Goal: Transaction & Acquisition: Subscribe to service/newsletter

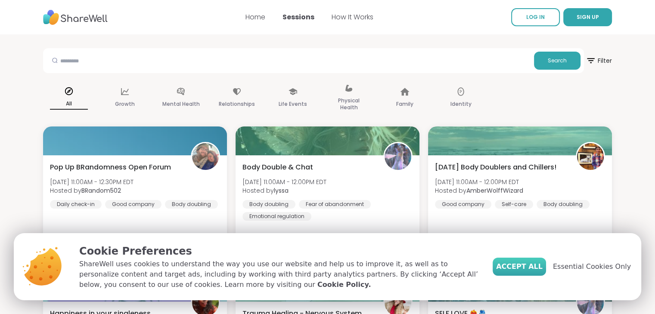
click at [533, 273] on button "Accept All" at bounding box center [519, 267] width 53 height 18
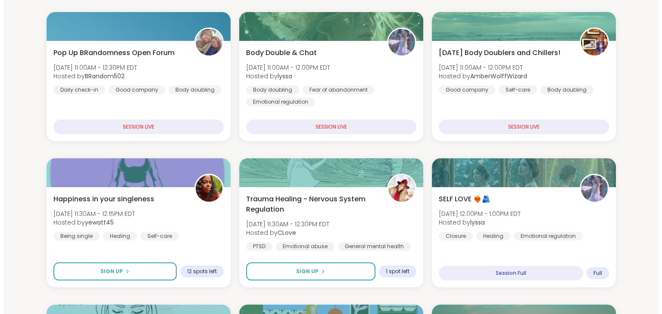
scroll to position [126, 0]
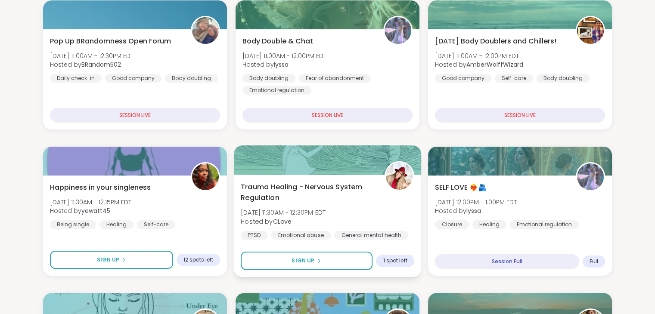
drag, startPoint x: 305, startPoint y: 184, endPoint x: 284, endPoint y: 204, distance: 29.2
click at [284, 204] on div "Trauma Healing - Nervous System Regulation Tue, Sep 09 | 11:30AM - 12:30PM EDT …" at bounding box center [328, 211] width 174 height 58
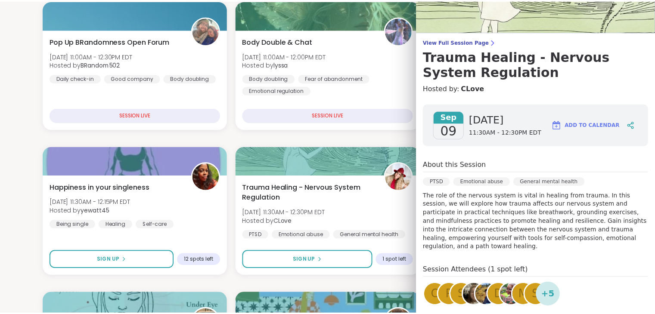
scroll to position [0, 0]
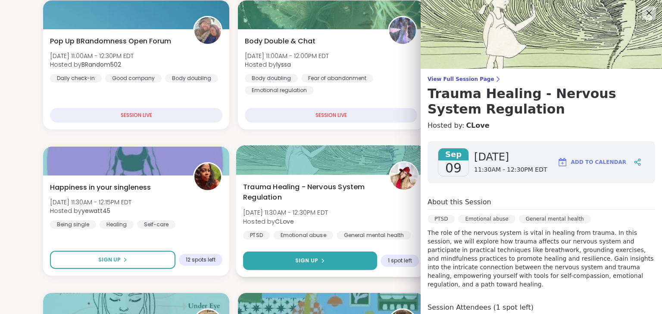
click at [308, 264] on span "Sign Up" at bounding box center [306, 261] width 23 height 8
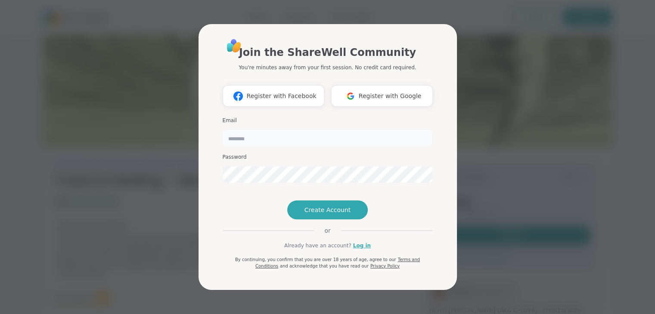
click at [293, 130] on input "email" at bounding box center [328, 138] width 210 height 17
click at [355, 250] on link "Log in" at bounding box center [362, 246] width 18 height 8
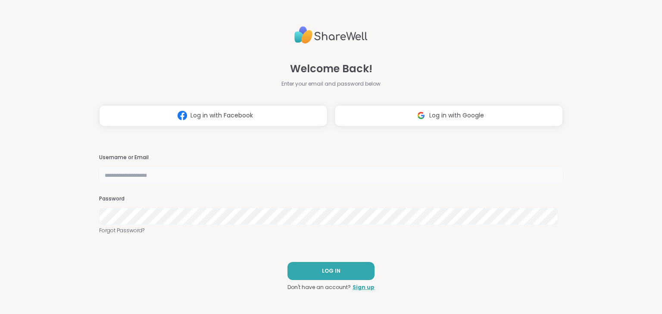
click at [245, 176] on input "text" at bounding box center [330, 174] width 463 height 17
type input "**********"
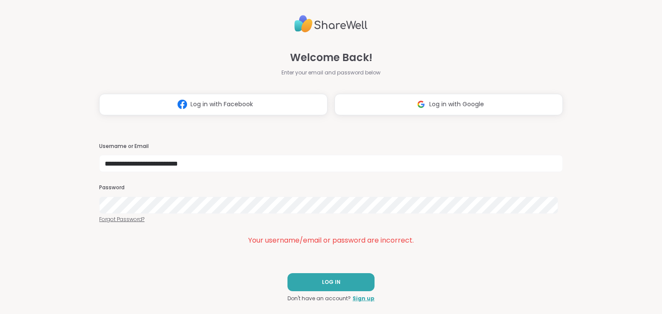
click at [129, 219] on link "Forgot Password?" at bounding box center [330, 220] width 463 height 8
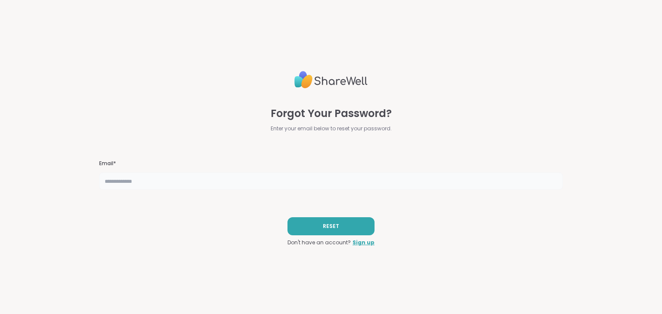
click at [416, 186] on input "text" at bounding box center [330, 181] width 463 height 17
type input "**********"
click at [356, 224] on button "RESET" at bounding box center [330, 227] width 87 height 18
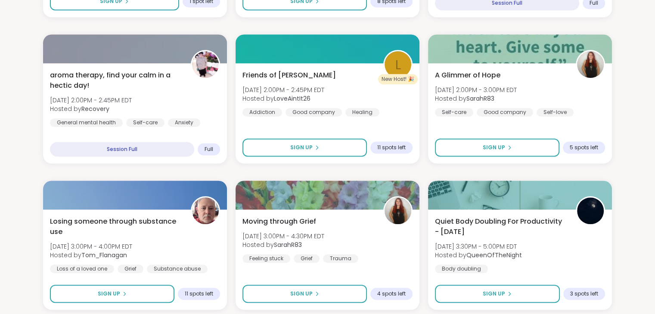
scroll to position [695, 0]
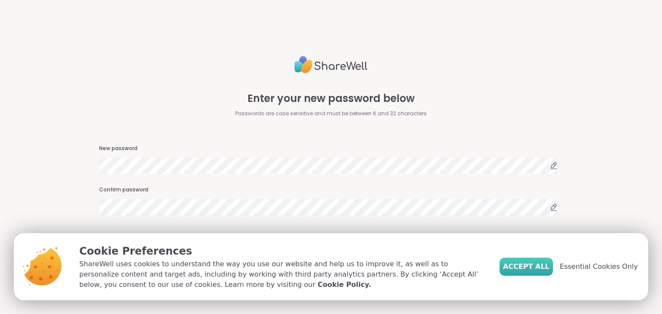
click at [530, 264] on span "Accept All" at bounding box center [526, 267] width 47 height 10
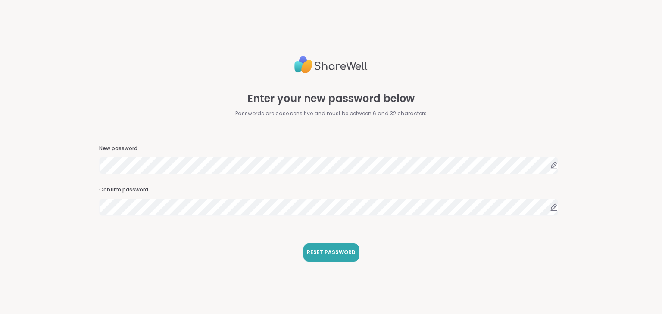
click at [550, 168] on icon at bounding box center [554, 166] width 8 height 8
click at [331, 256] on span "RESET PASSWORD" at bounding box center [331, 253] width 49 height 8
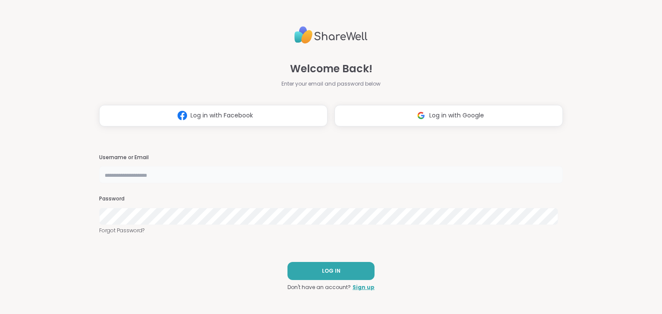
click at [325, 173] on input "text" at bounding box center [330, 174] width 463 height 17
type input "**********"
click at [302, 268] on button "LOG IN" at bounding box center [330, 271] width 87 height 18
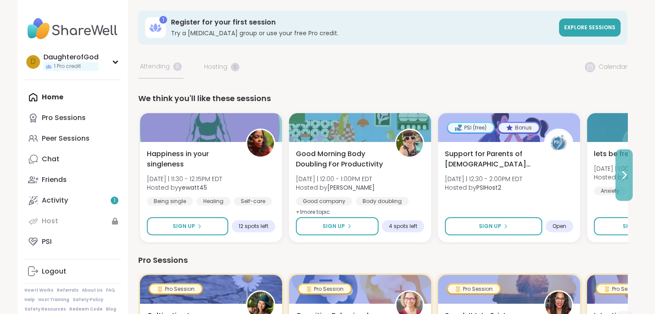
click at [627, 176] on icon at bounding box center [624, 175] width 10 height 10
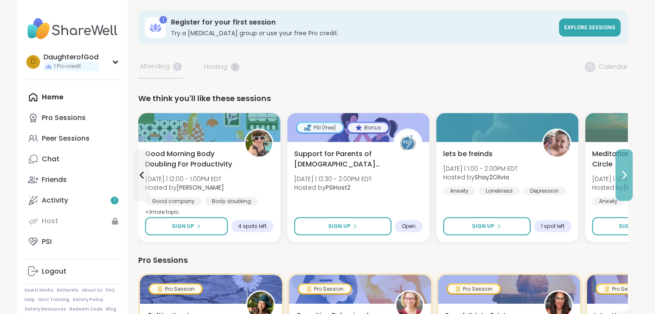
click at [627, 176] on icon at bounding box center [624, 175] width 10 height 10
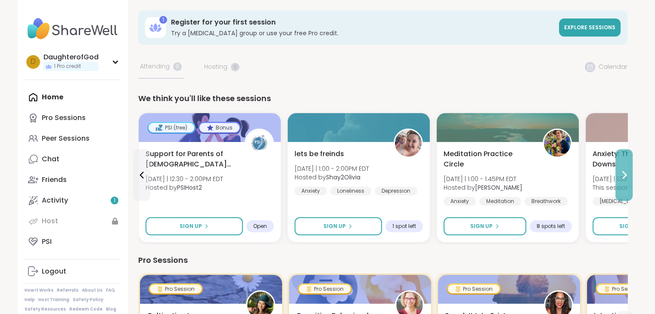
click at [627, 176] on icon at bounding box center [624, 175] width 10 height 10
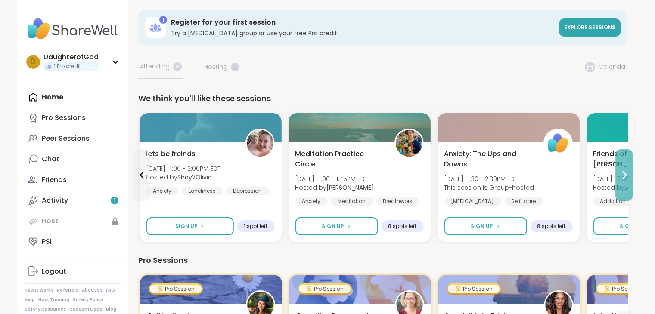
click at [627, 176] on icon at bounding box center [624, 175] width 10 height 10
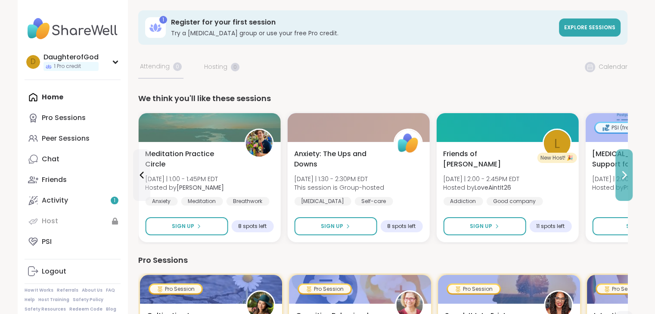
click at [627, 176] on icon at bounding box center [624, 175] width 10 height 10
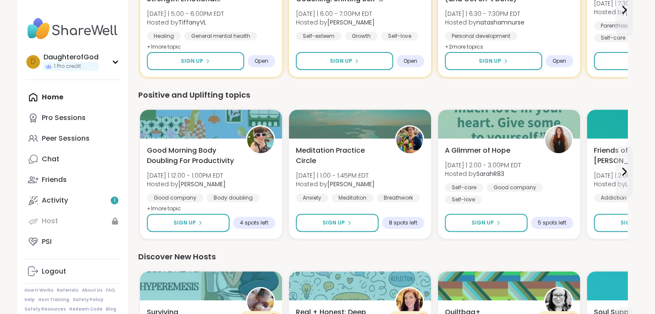
scroll to position [345, 0]
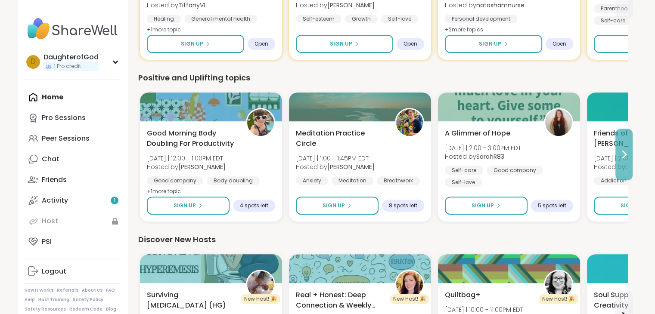
click at [621, 162] on button at bounding box center [624, 155] width 17 height 52
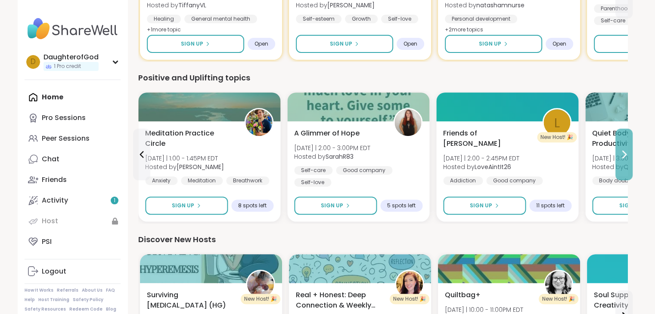
click at [621, 162] on button at bounding box center [624, 155] width 17 height 52
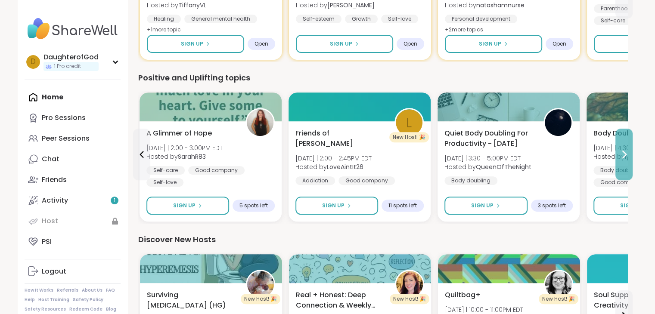
click at [621, 162] on button at bounding box center [624, 155] width 17 height 52
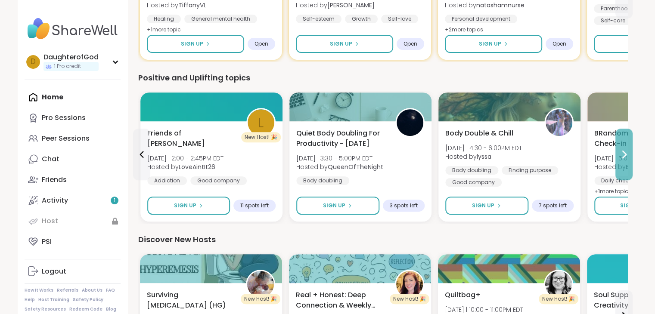
click at [621, 162] on button at bounding box center [624, 155] width 17 height 52
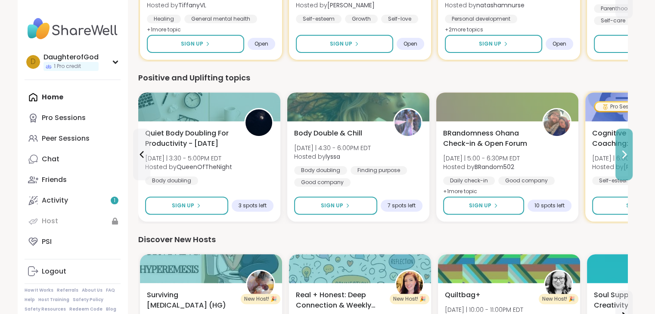
click at [621, 162] on button at bounding box center [624, 155] width 17 height 52
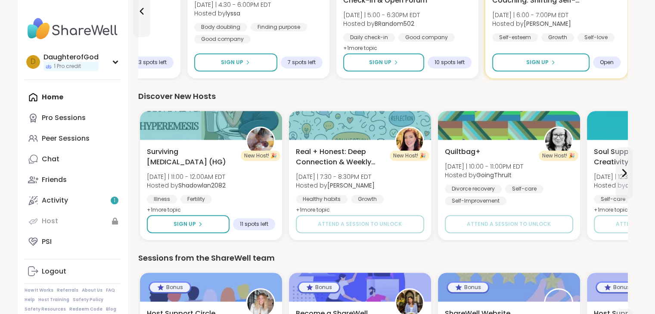
scroll to position [494, 0]
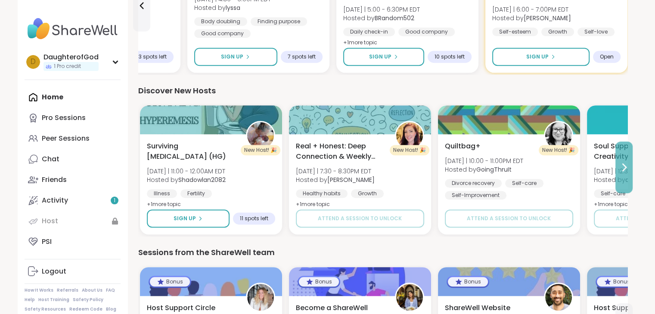
click at [627, 171] on icon at bounding box center [624, 167] width 10 height 10
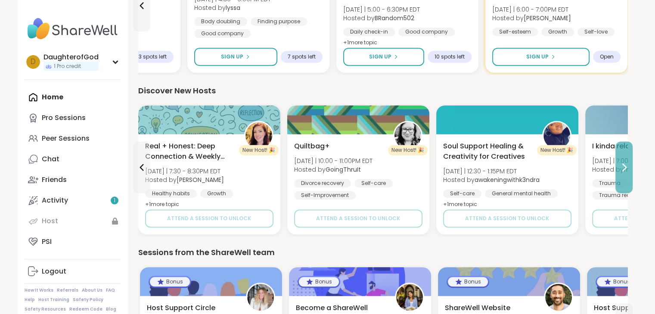
click at [627, 171] on icon at bounding box center [624, 167] width 10 height 10
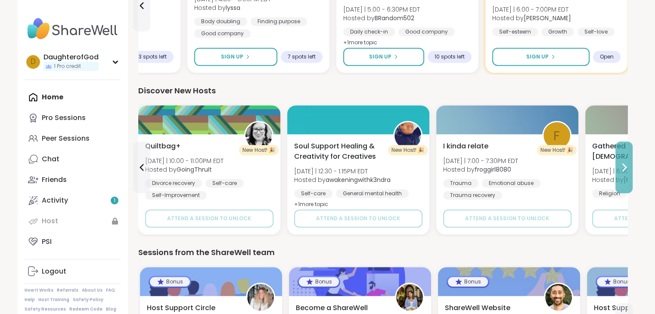
click at [627, 171] on icon at bounding box center [624, 167] width 10 height 10
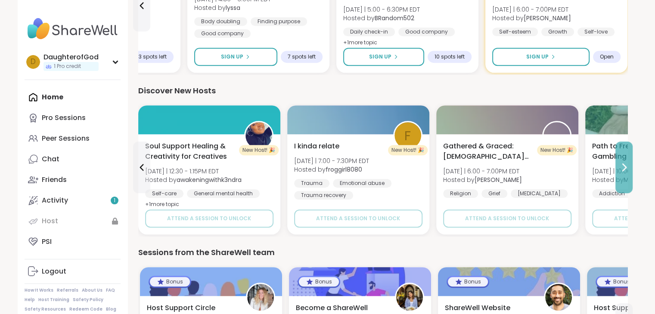
click at [627, 171] on icon at bounding box center [624, 167] width 10 height 10
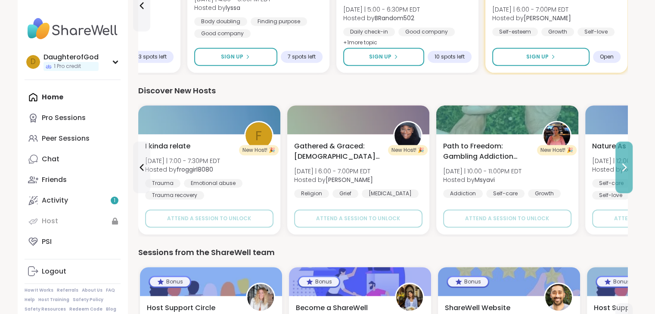
click at [627, 171] on icon at bounding box center [624, 167] width 10 height 10
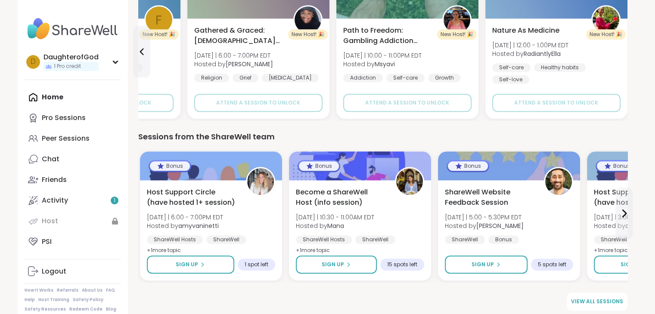
scroll to position [615, 0]
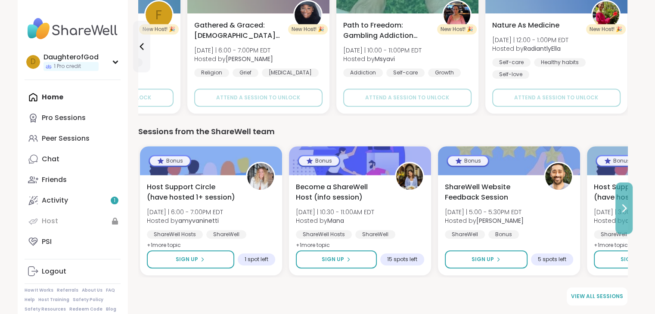
click at [624, 209] on icon at bounding box center [624, 208] width 3 height 7
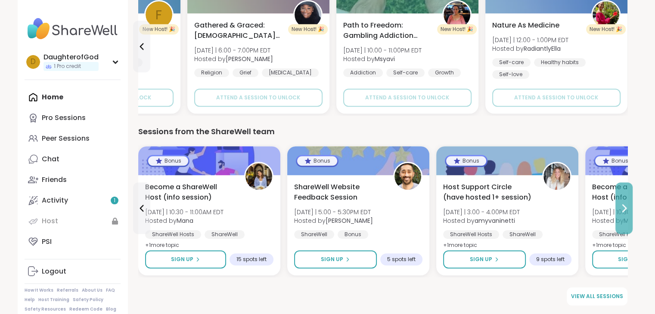
click at [624, 209] on icon at bounding box center [624, 208] width 3 height 7
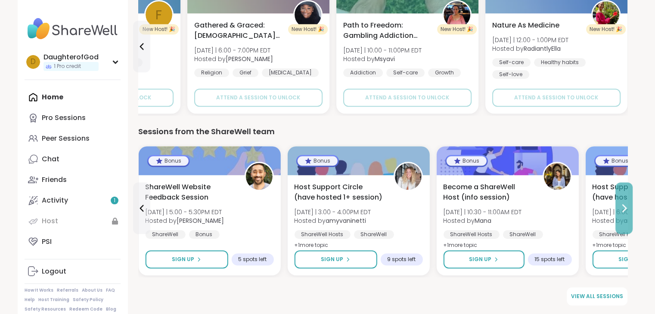
click at [624, 209] on icon at bounding box center [624, 208] width 3 height 7
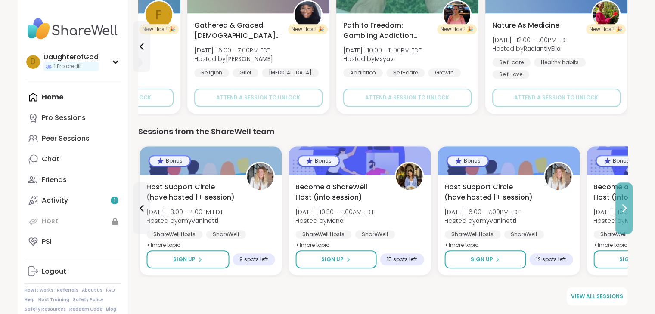
click at [624, 209] on icon at bounding box center [624, 208] width 3 height 7
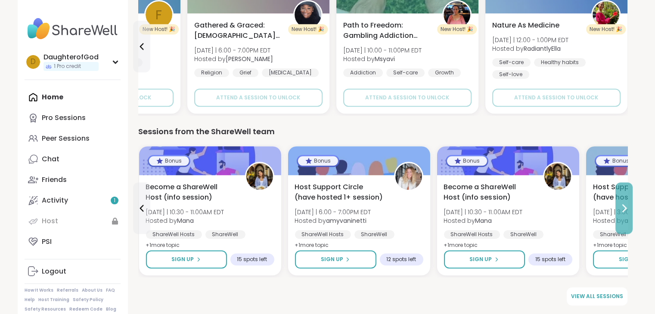
click at [624, 209] on icon at bounding box center [624, 208] width 3 height 7
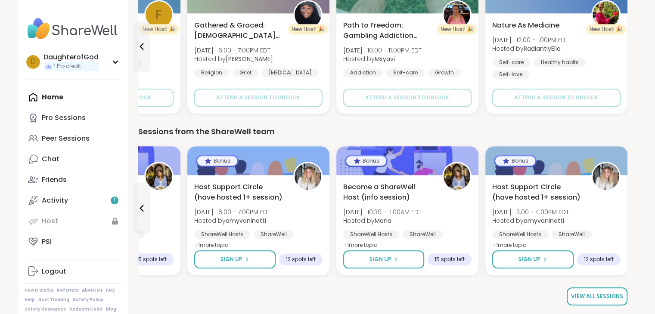
click at [605, 300] on span "View all sessions" at bounding box center [597, 297] width 52 height 8
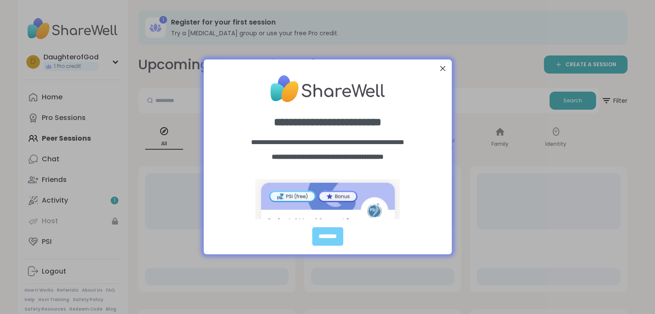
click at [441, 72] on div at bounding box center [442, 68] width 11 height 11
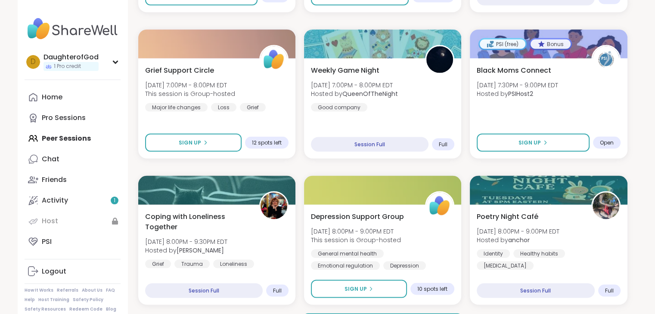
scroll to position [1628, 0]
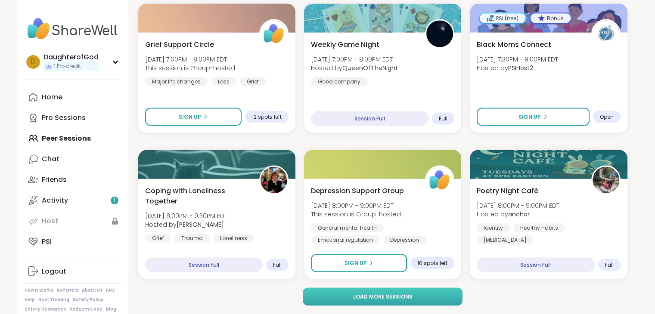
click at [450, 296] on button "Load more sessions" at bounding box center [383, 297] width 160 height 18
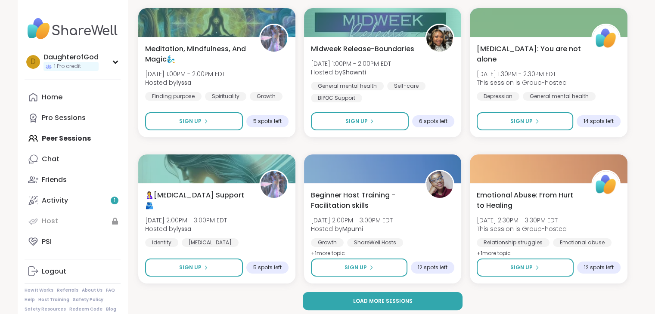
scroll to position [3385, 0]
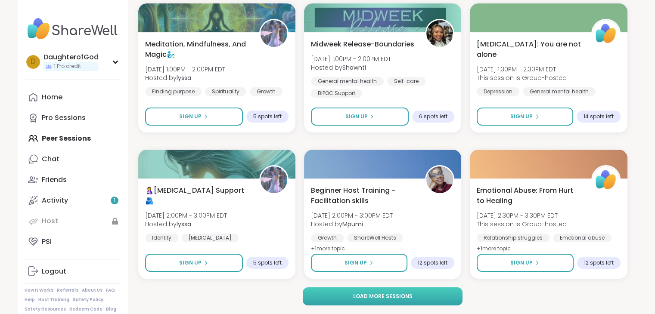
click at [442, 297] on button "Load more sessions" at bounding box center [383, 297] width 160 height 18
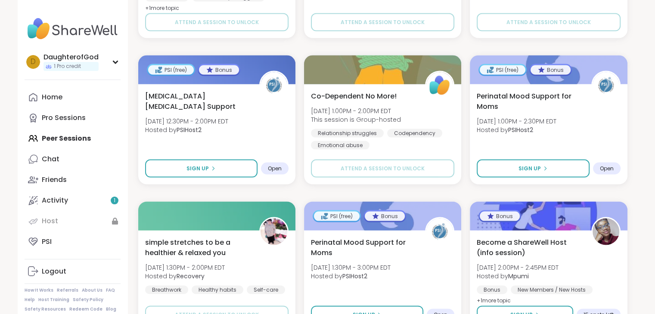
scroll to position [5143, 0]
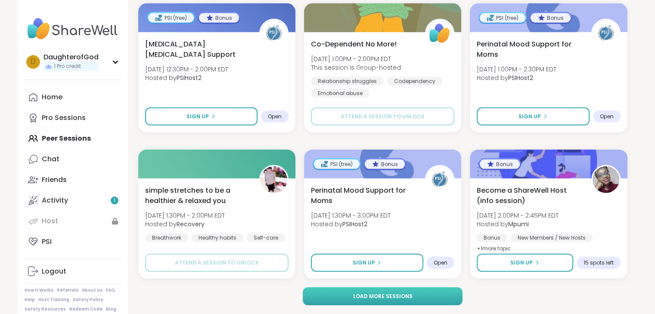
click at [454, 305] on button "Load more sessions" at bounding box center [383, 297] width 160 height 18
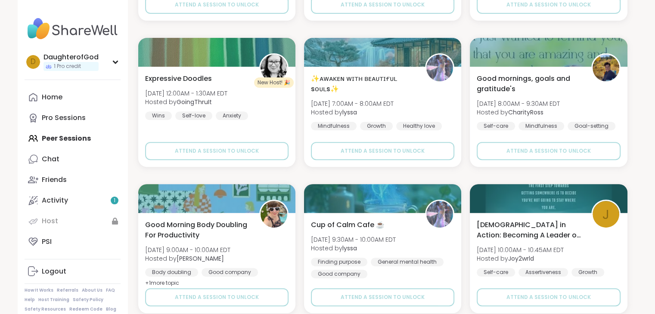
scroll to position [6900, 0]
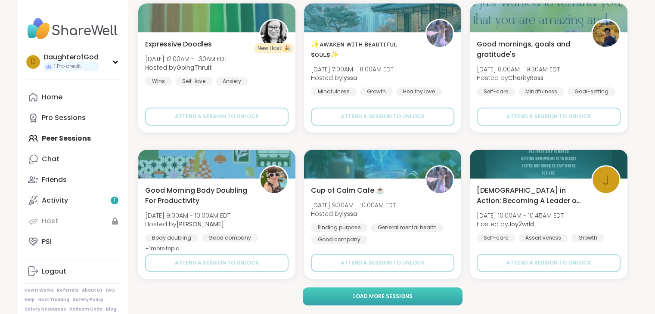
click at [443, 302] on button "Load more sessions" at bounding box center [383, 297] width 160 height 18
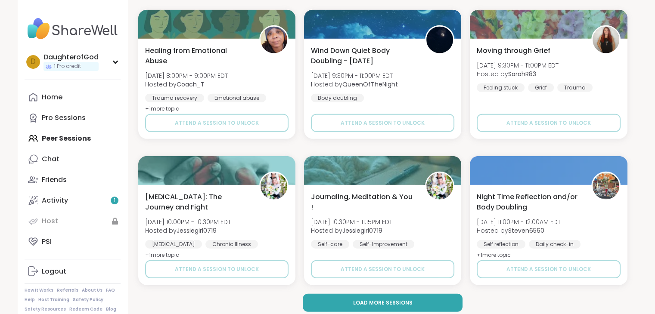
scroll to position [8658, 0]
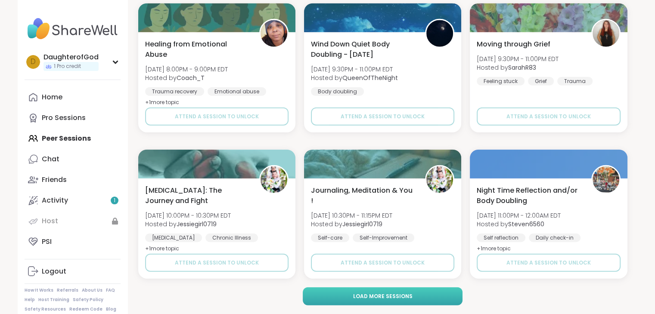
click at [448, 294] on button "Load more sessions" at bounding box center [383, 297] width 160 height 18
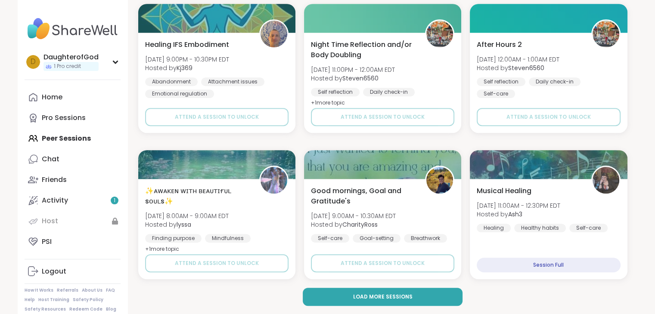
scroll to position [10415, 0]
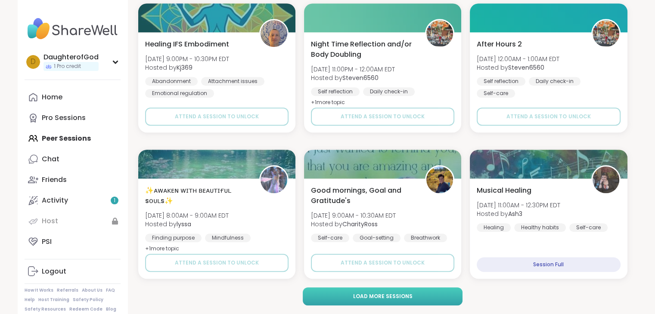
click at [446, 296] on button "Load more sessions" at bounding box center [383, 297] width 160 height 18
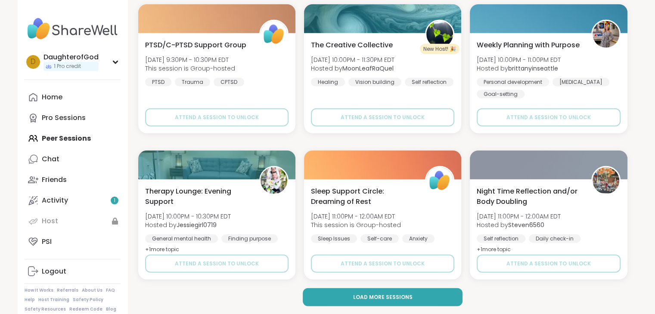
scroll to position [12173, 0]
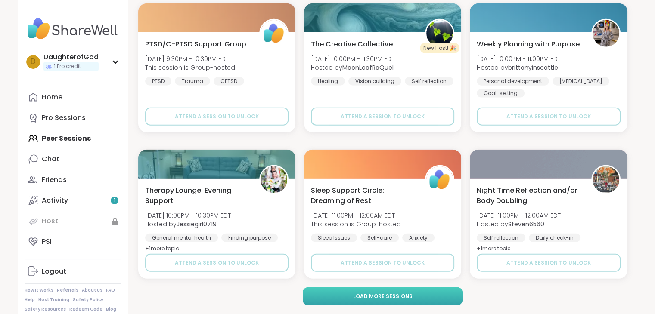
click at [450, 295] on button "Load more sessions" at bounding box center [383, 297] width 160 height 18
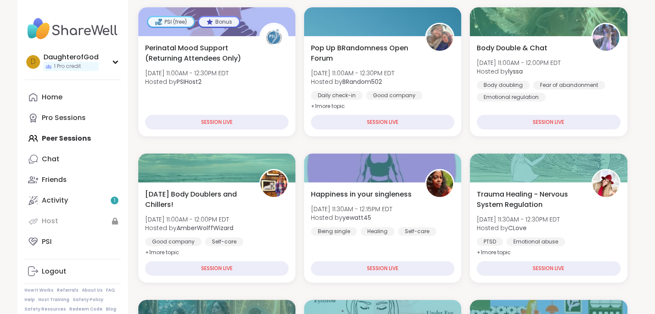
scroll to position [200, 0]
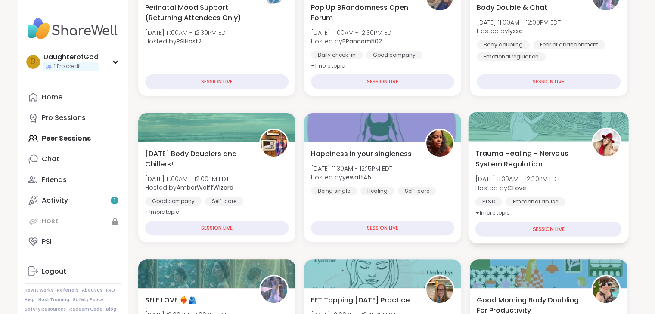
click at [541, 230] on div "SESSION LIVE" at bounding box center [549, 229] width 146 height 15
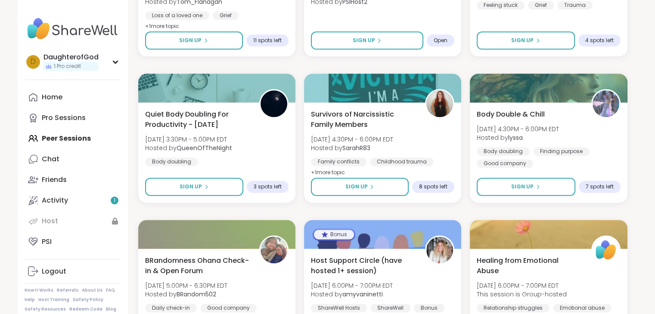
scroll to position [1158, 0]
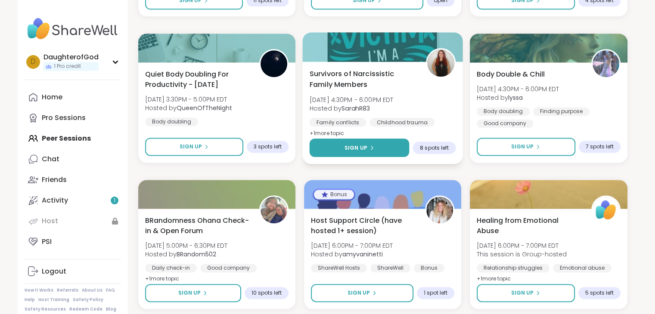
click at [352, 147] on span "Sign Up" at bounding box center [356, 148] width 23 height 8
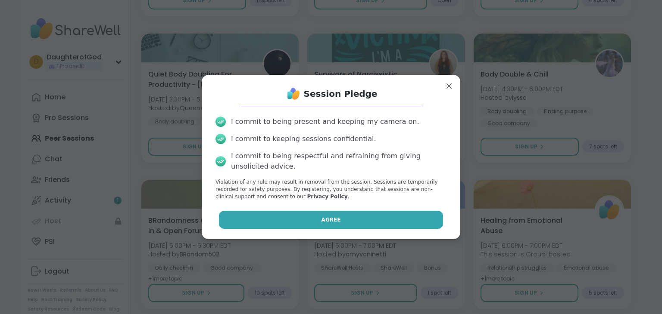
click at [337, 221] on button "Agree" at bounding box center [331, 220] width 224 height 18
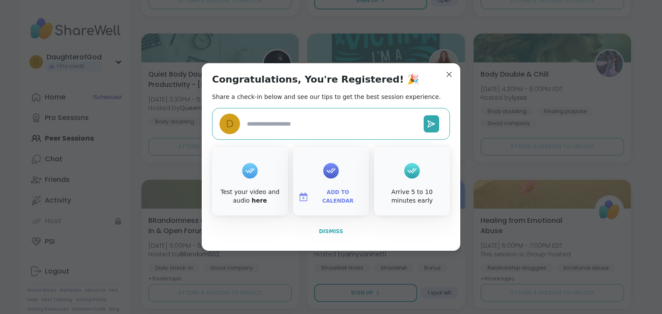
click at [337, 230] on span "Dismiss" at bounding box center [331, 232] width 24 height 6
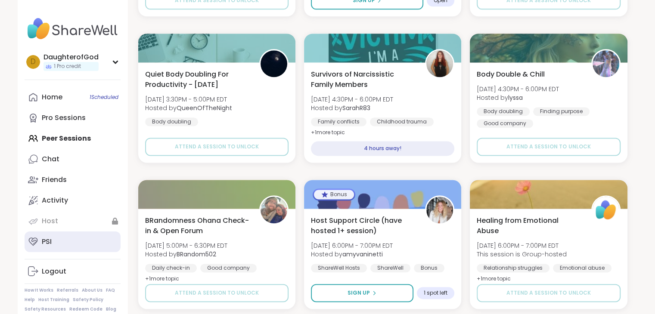
click at [50, 243] on div "PSI" at bounding box center [47, 241] width 10 height 9
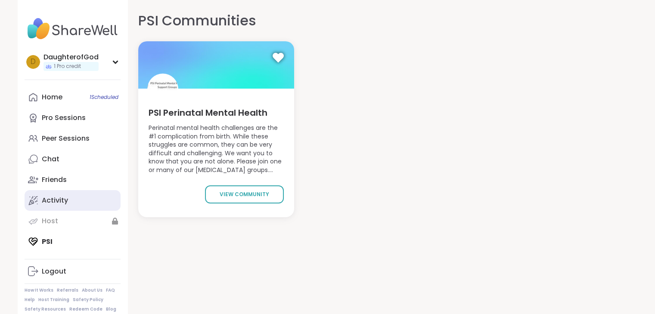
click at [60, 199] on div "Activity" at bounding box center [55, 200] width 26 height 9
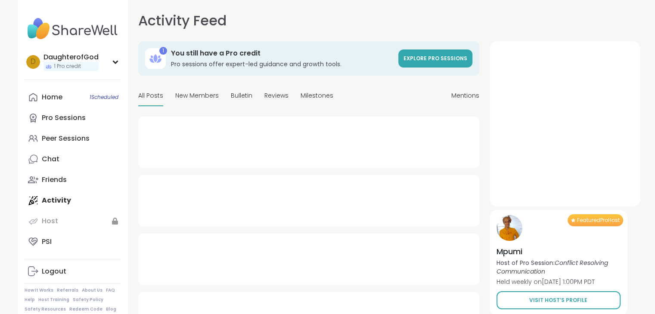
type textarea "*"
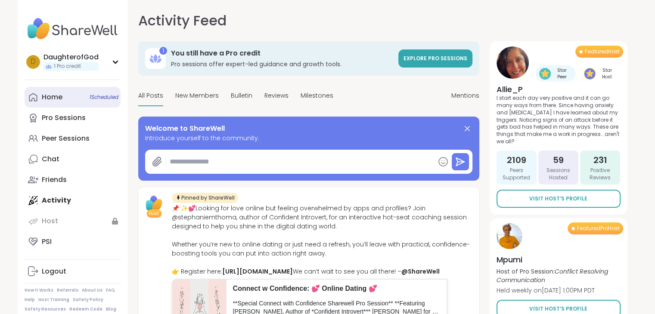
click at [53, 100] on div "Home 1 Scheduled" at bounding box center [52, 97] width 21 height 9
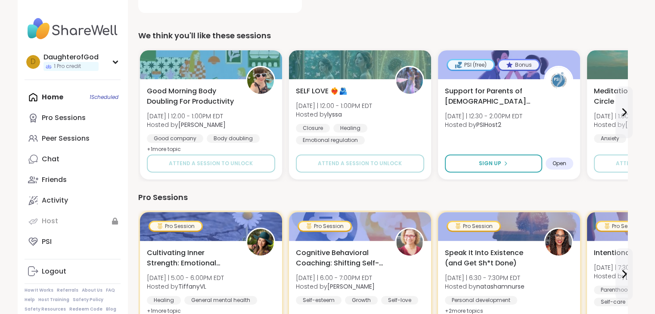
scroll to position [299, 0]
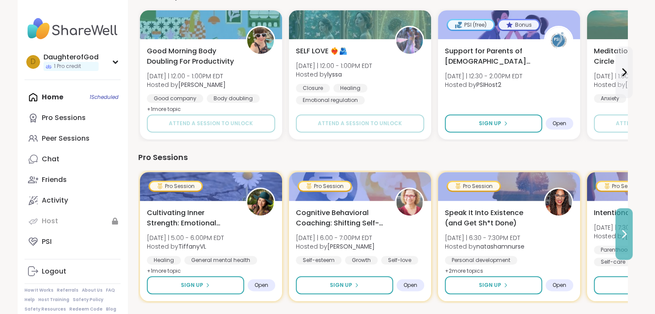
click at [625, 239] on button at bounding box center [624, 234] width 17 height 52
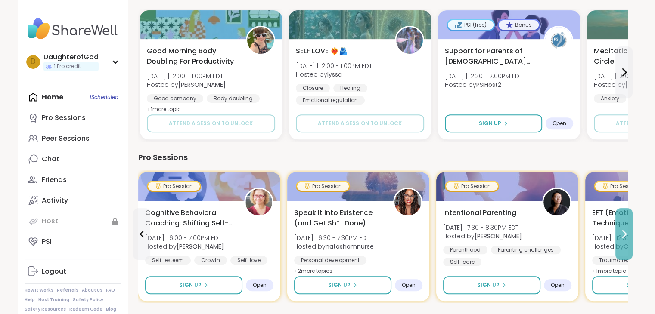
click at [625, 239] on button at bounding box center [624, 234] width 17 height 52
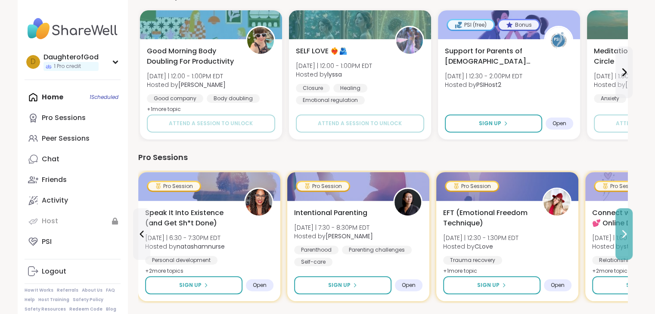
click at [625, 239] on button at bounding box center [624, 234] width 17 height 52
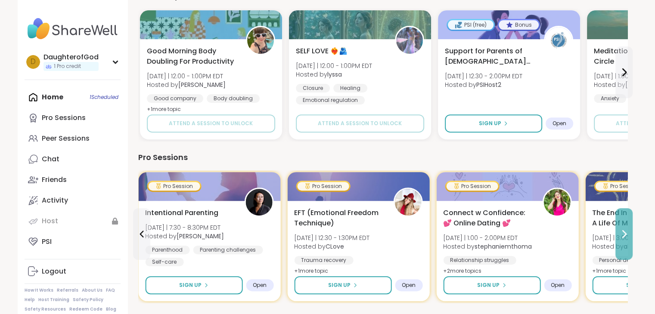
click at [625, 239] on button at bounding box center [624, 234] width 17 height 52
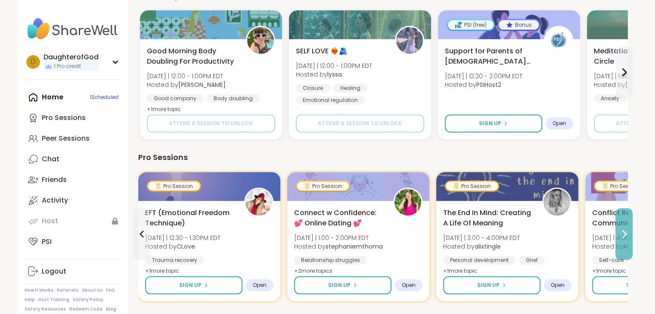
click at [625, 239] on button at bounding box center [624, 234] width 17 height 52
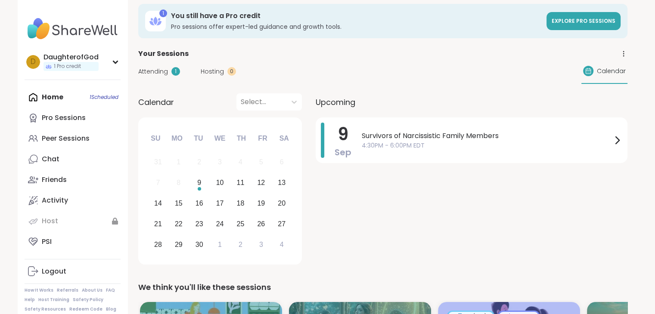
scroll to position [0, 0]
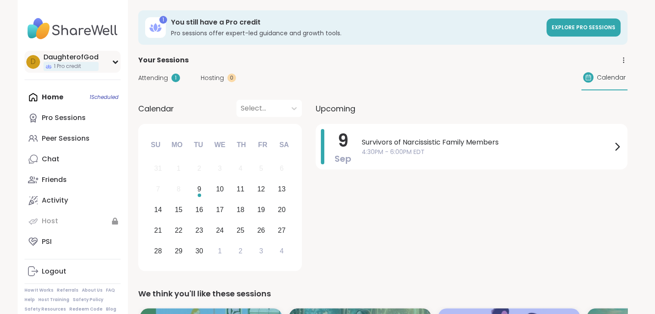
click at [112, 70] on div "D DaughterofGod 1 Pro credit" at bounding box center [73, 62] width 96 height 22
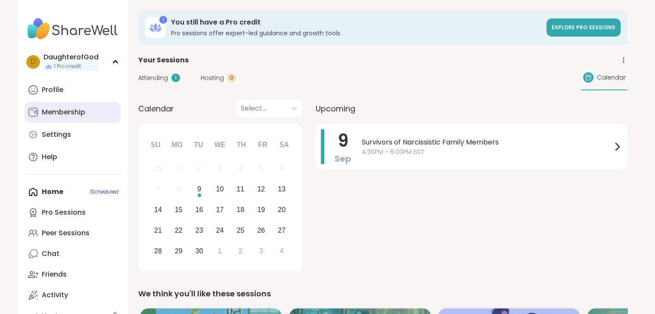
click at [78, 118] on link "Membership" at bounding box center [73, 112] width 96 height 21
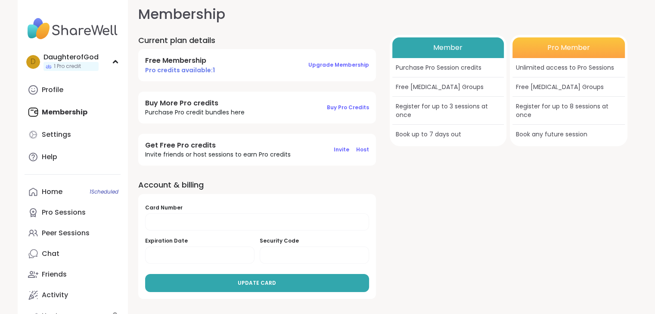
scroll to position [9, 0]
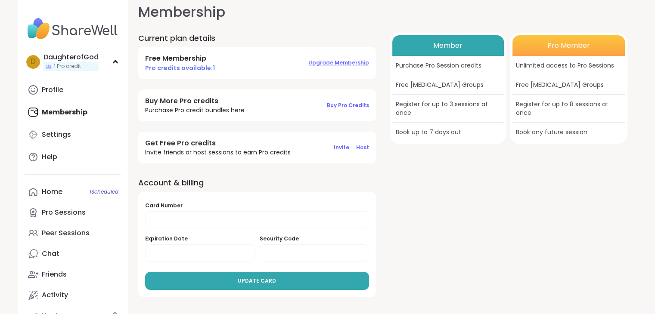
click at [329, 62] on span "Upgrade Membership" at bounding box center [338, 62] width 61 height 7
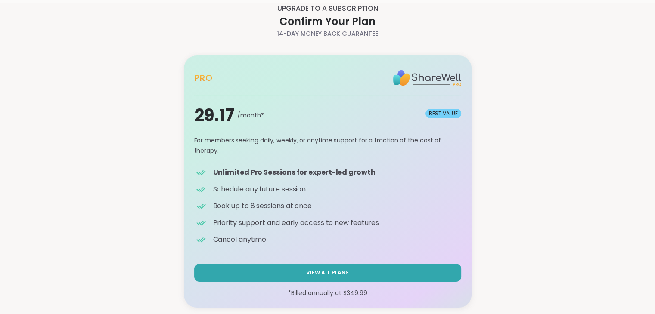
scroll to position [21, 0]
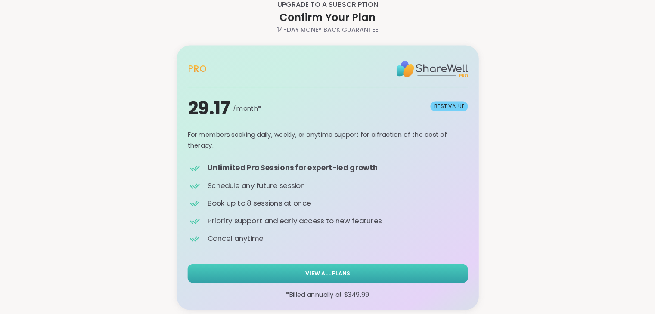
click at [392, 271] on button "View All Plans" at bounding box center [327, 273] width 280 height 19
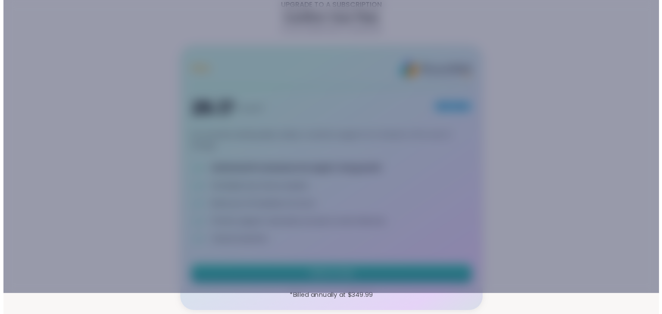
scroll to position [0, 0]
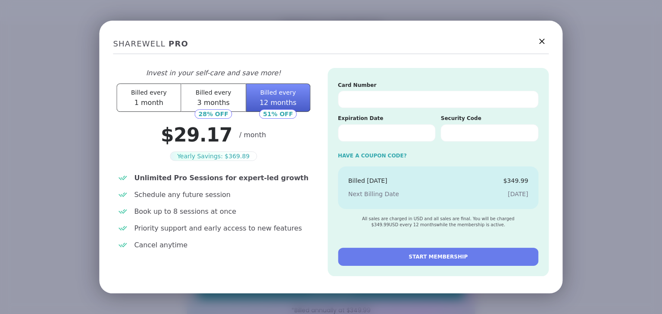
click at [149, 104] on span "1 month" at bounding box center [148, 103] width 29 height 8
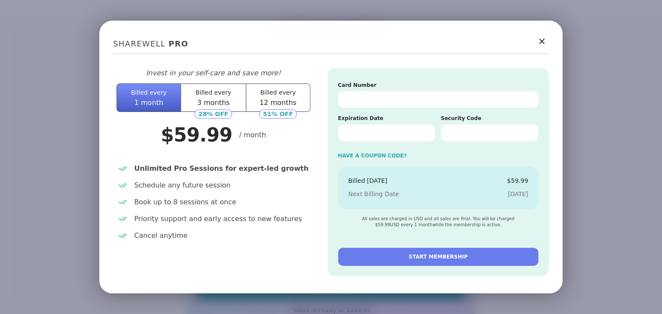
click at [261, 91] on span "Billed every" at bounding box center [278, 92] width 36 height 7
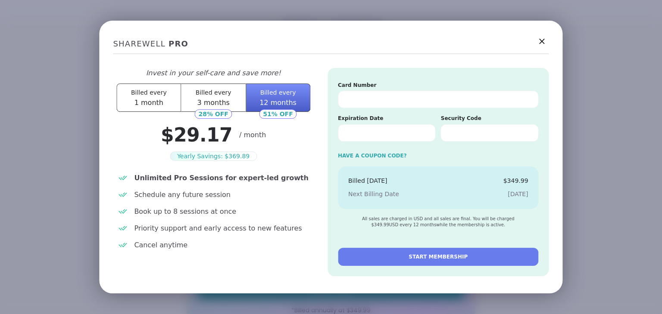
click at [202, 101] on span "3 months" at bounding box center [213, 103] width 33 height 8
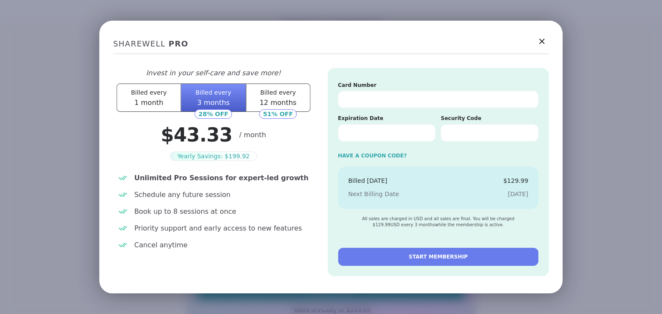
click at [263, 103] on span "12 months" at bounding box center [277, 103] width 37 height 8
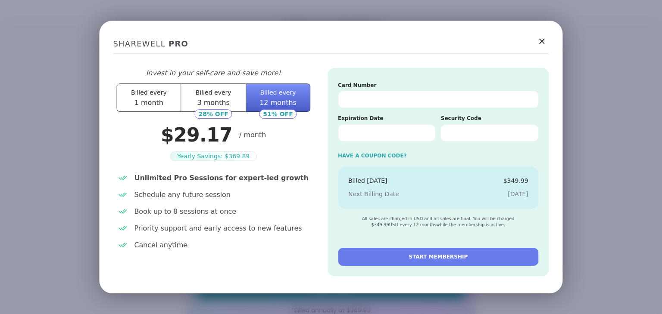
click at [210, 102] on span "3 months" at bounding box center [213, 103] width 33 height 8
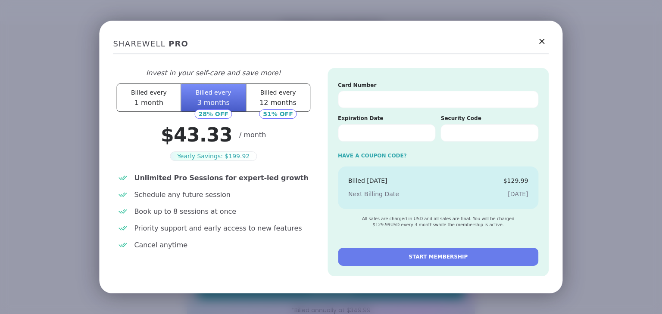
click at [165, 97] on button "Billed every 1 month" at bounding box center [148, 98] width 65 height 28
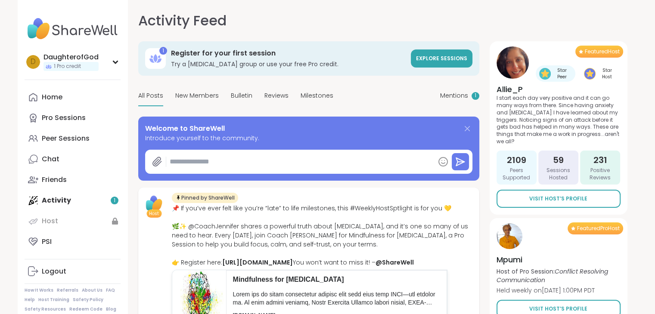
click at [466, 127] on icon at bounding box center [467, 129] width 10 height 10
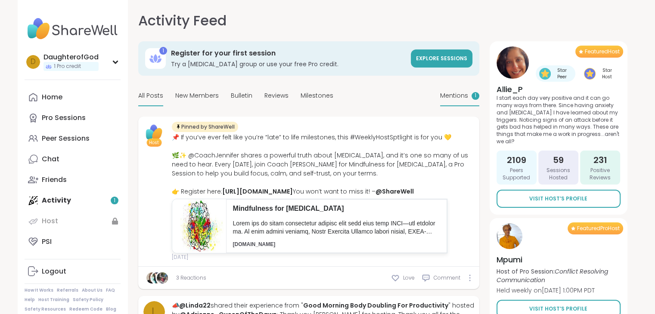
click at [464, 97] on span "Mentions" at bounding box center [454, 95] width 28 height 9
